Goal: Task Accomplishment & Management: Manage account settings

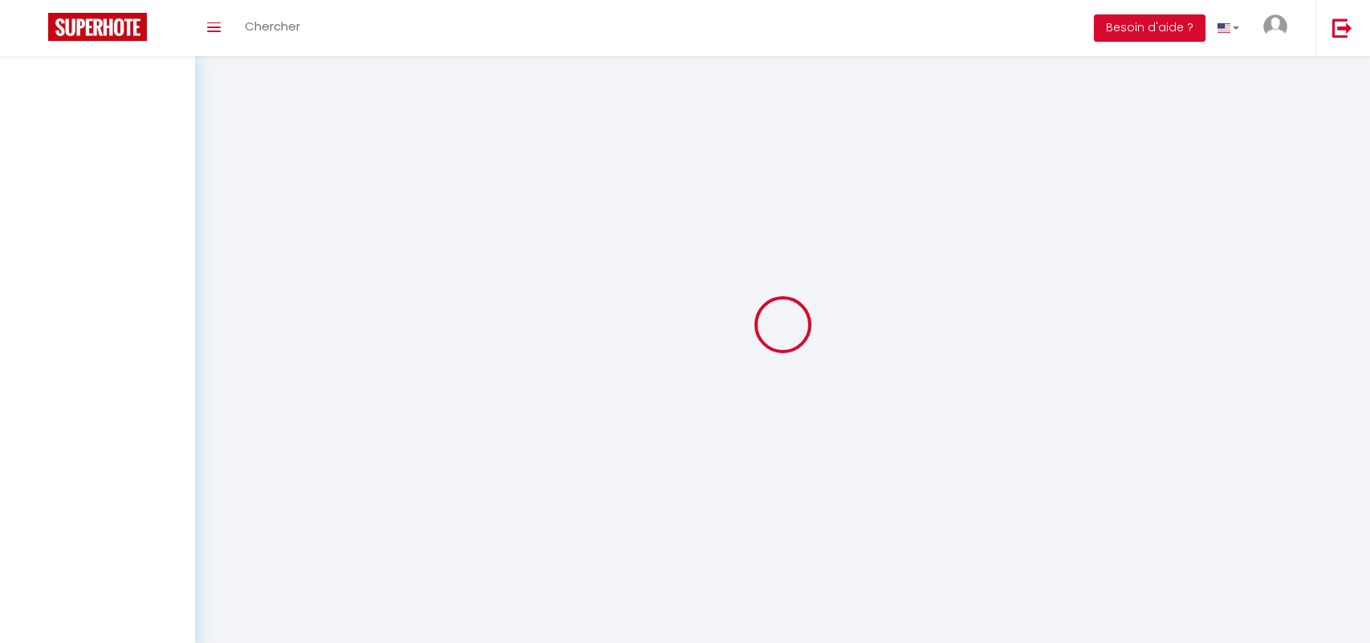
select select "fr"
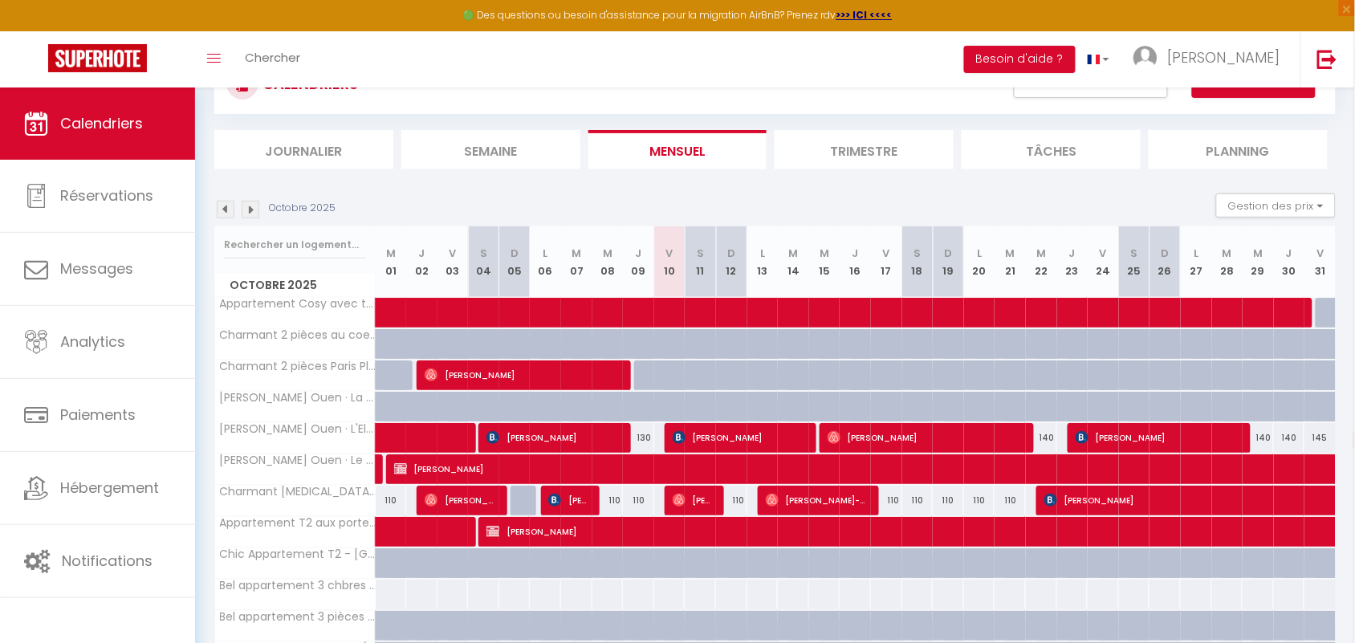
scroll to position [100, 0]
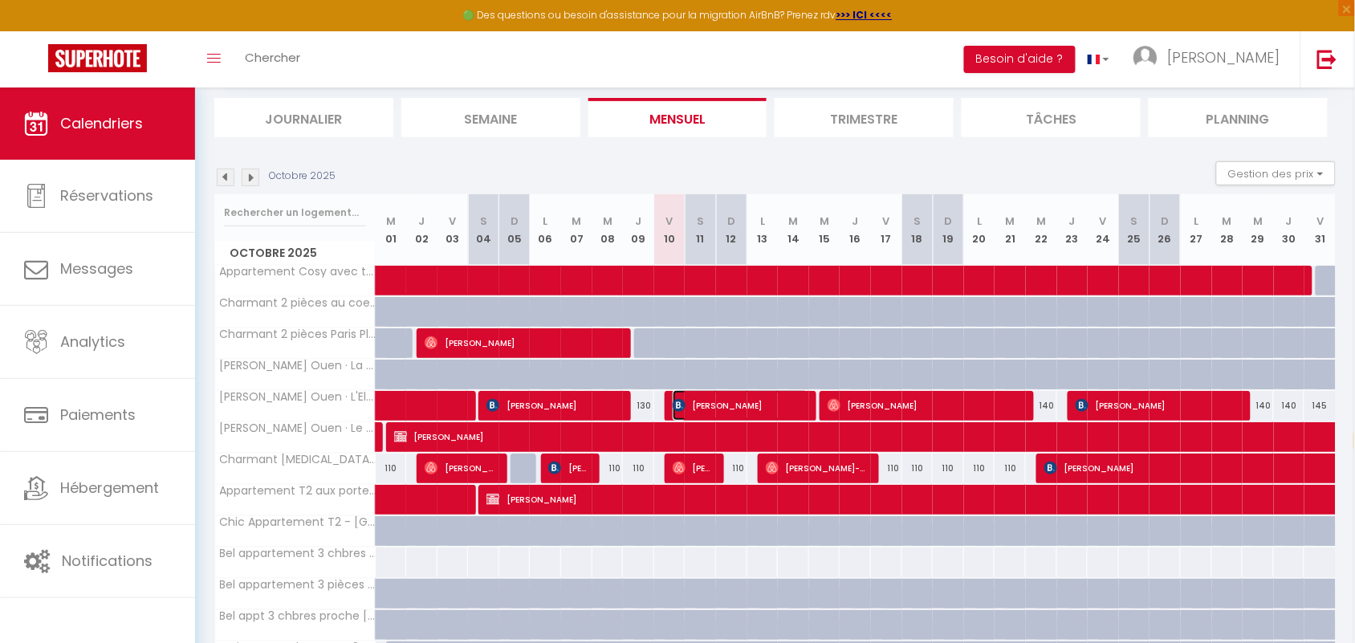
click at [679, 410] on img at bounding box center [679, 405] width 13 height 13
select select "OK"
select select "1"
select select "0"
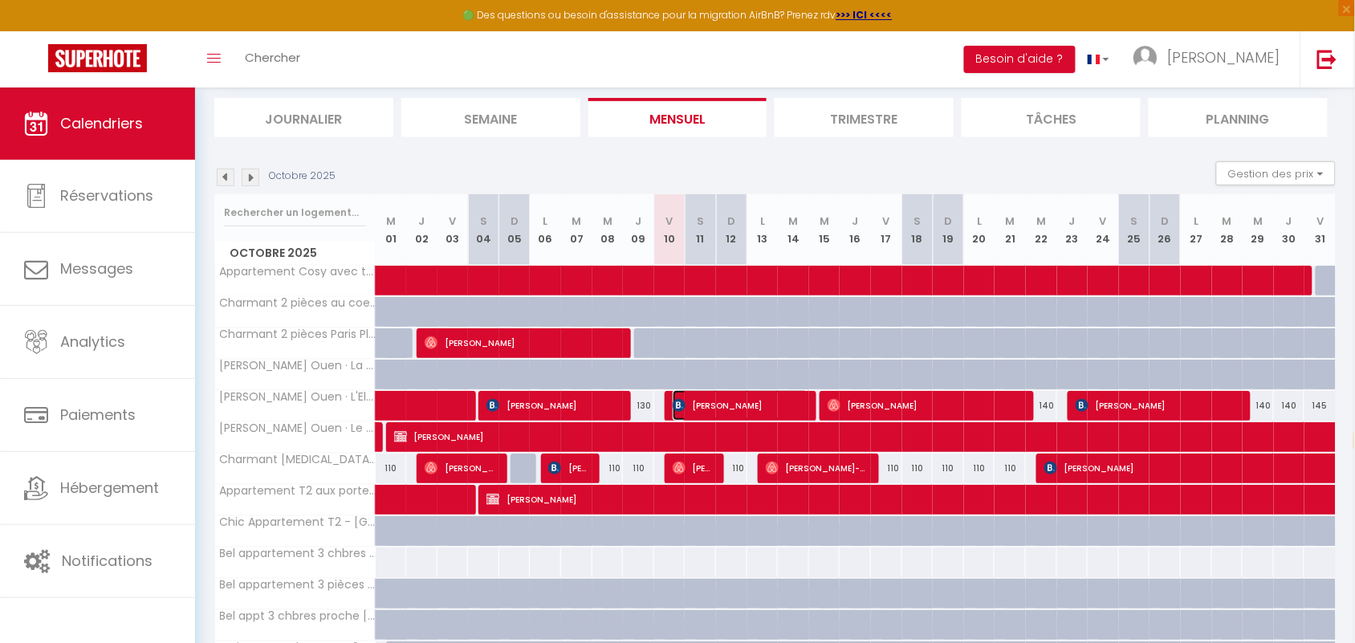
select select "1"
select select
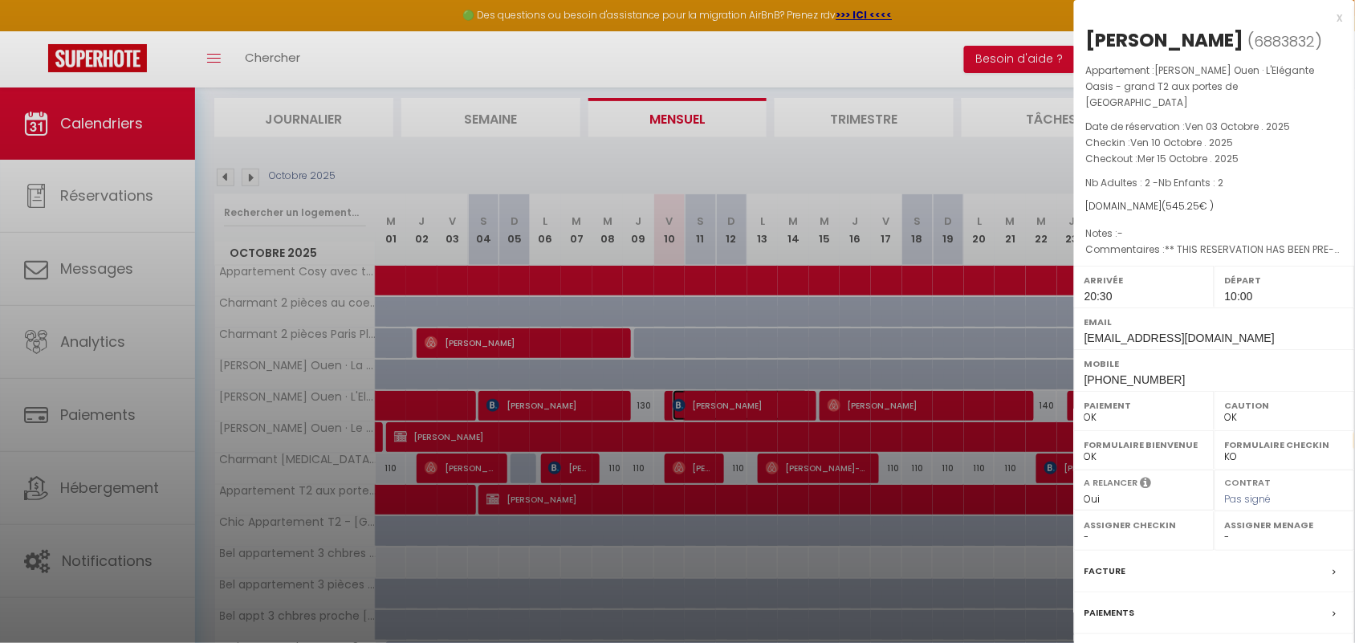
select select "38947"
click at [654, 399] on link "[PERSON_NAME]" at bounding box center [654, 410] width 0 height 22
